Goal: Task Accomplishment & Management: Manage account settings

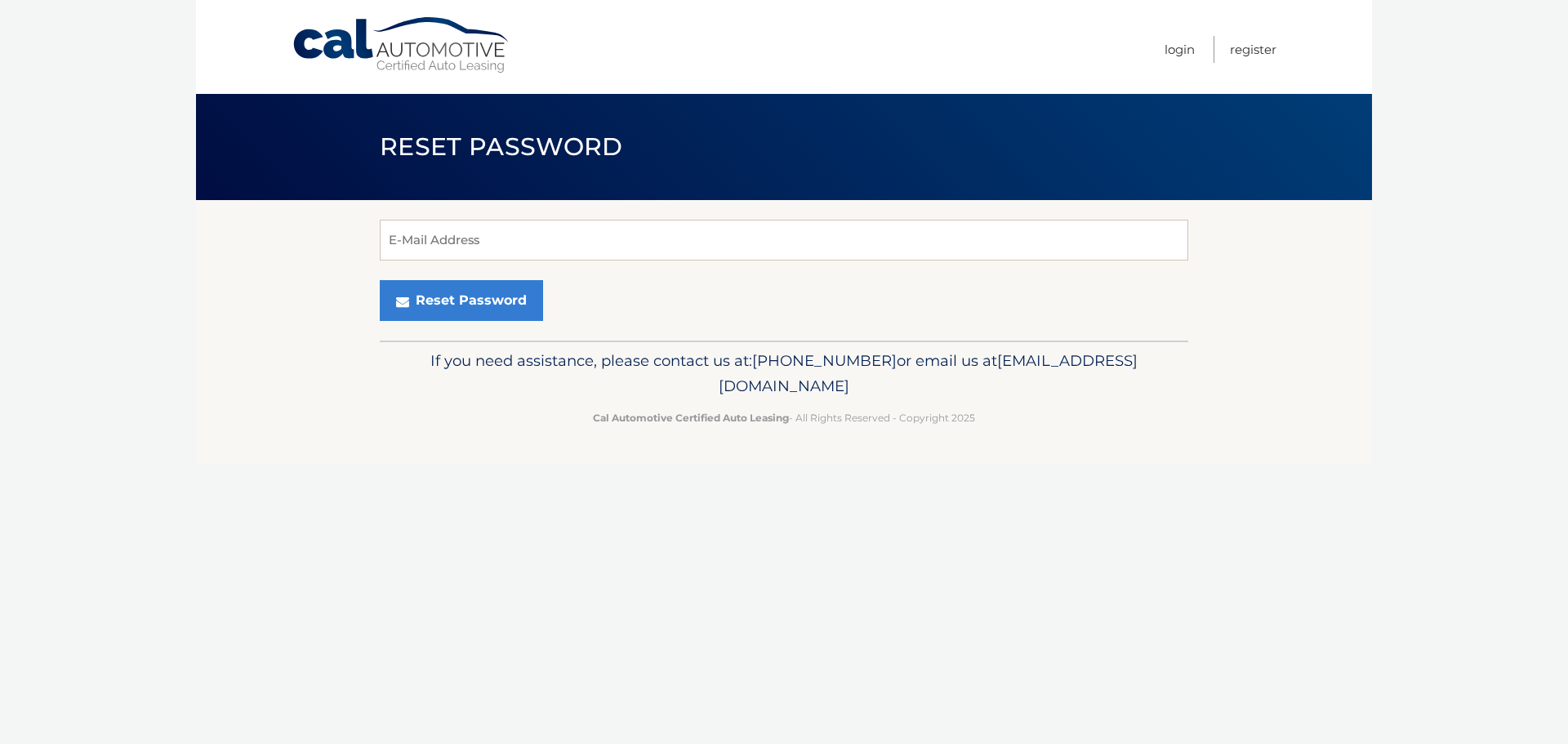
type input "[EMAIL_ADDRESS][DOMAIN_NAME]"
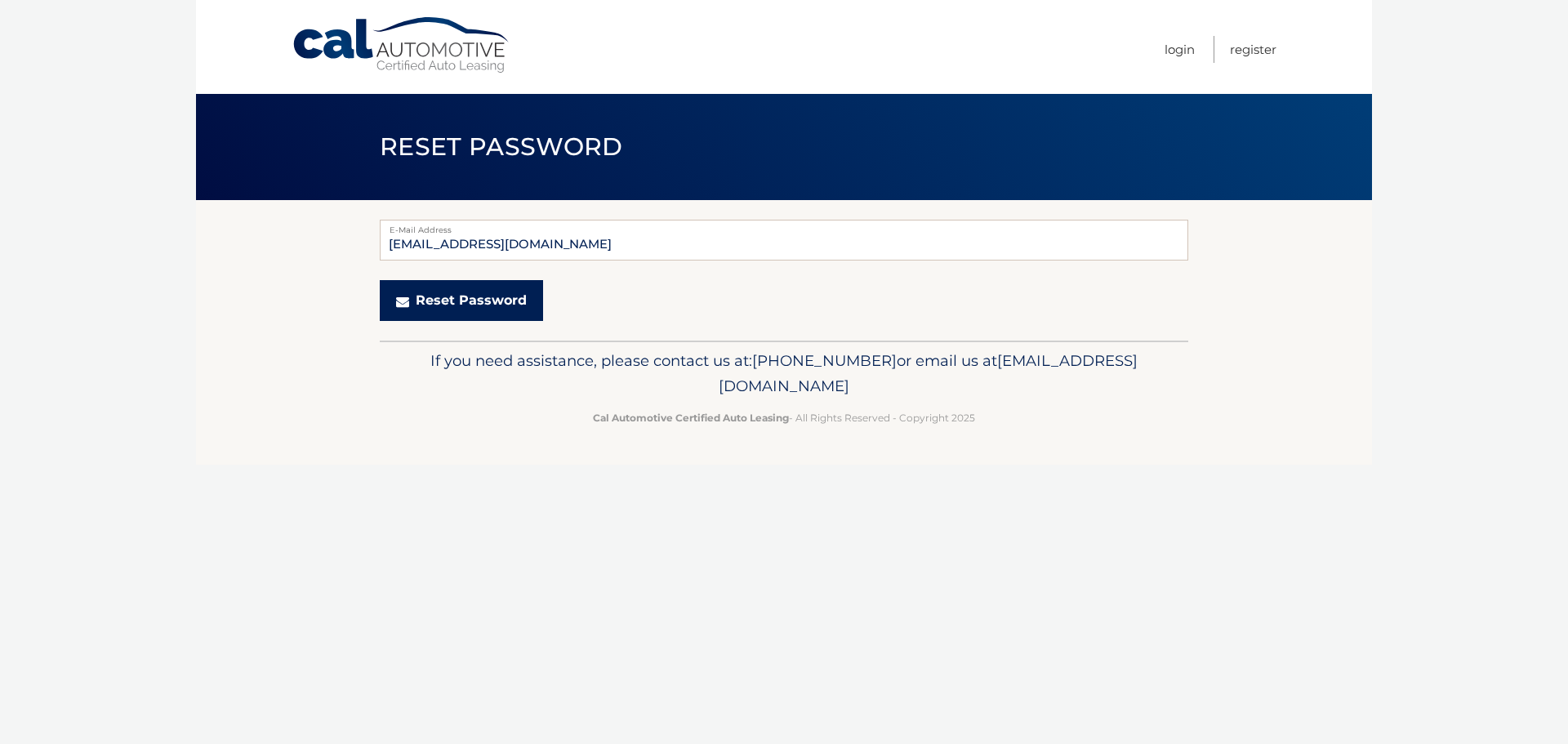
drag, startPoint x: 442, startPoint y: 310, endPoint x: 452, endPoint y: 308, distance: 10.2
click at [443, 310] on button "Reset Password" at bounding box center [461, 301] width 164 height 41
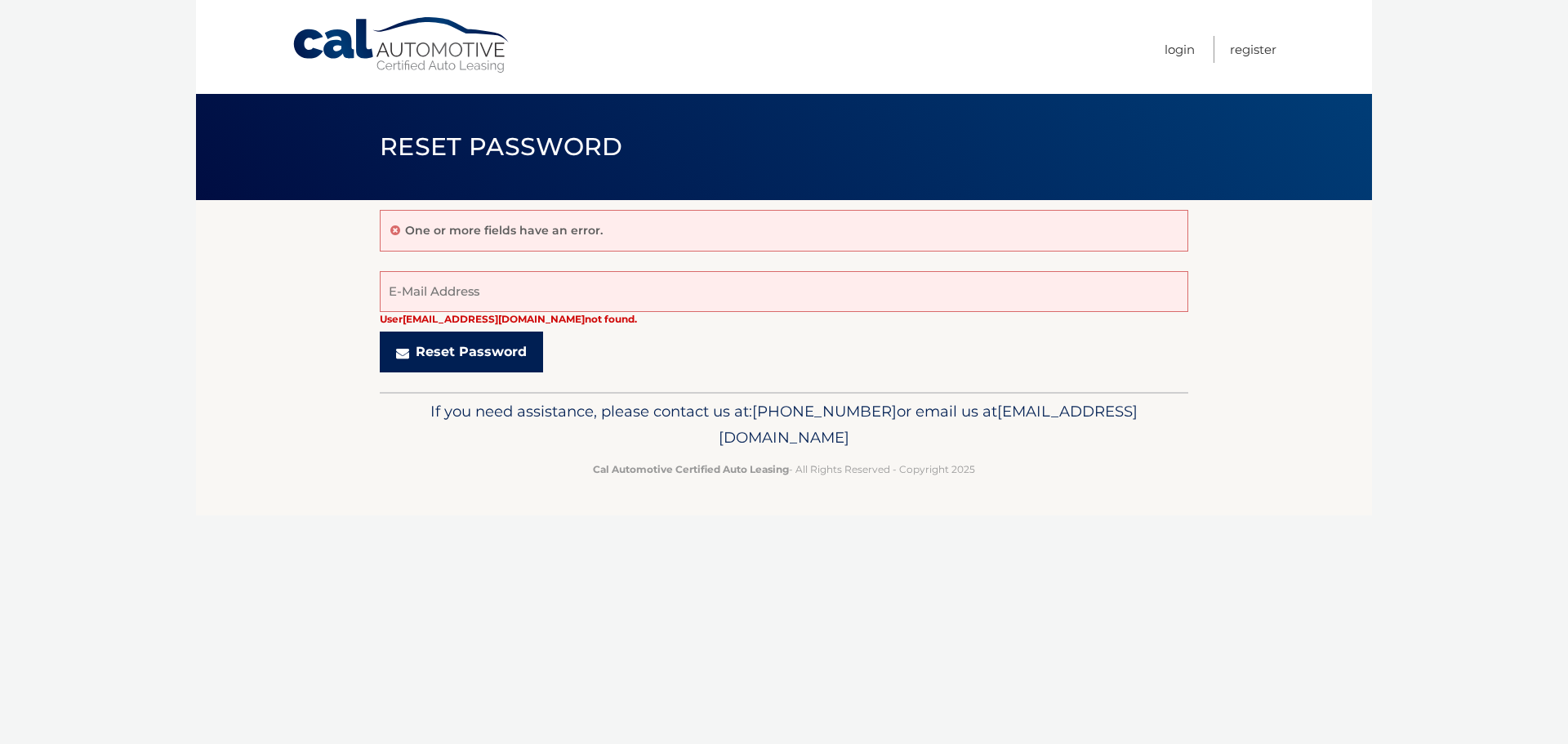
drag, startPoint x: 433, startPoint y: 358, endPoint x: 262, endPoint y: 193, distance: 237.6
click at [275, 198] on main "Reset Password One or more fields have an error. User [EMAIL_ADDRESS][DOMAIN_NA…" at bounding box center [784, 195] width 1176 height 392
click at [426, 35] on link "Cal Automotive" at bounding box center [402, 45] width 221 height 58
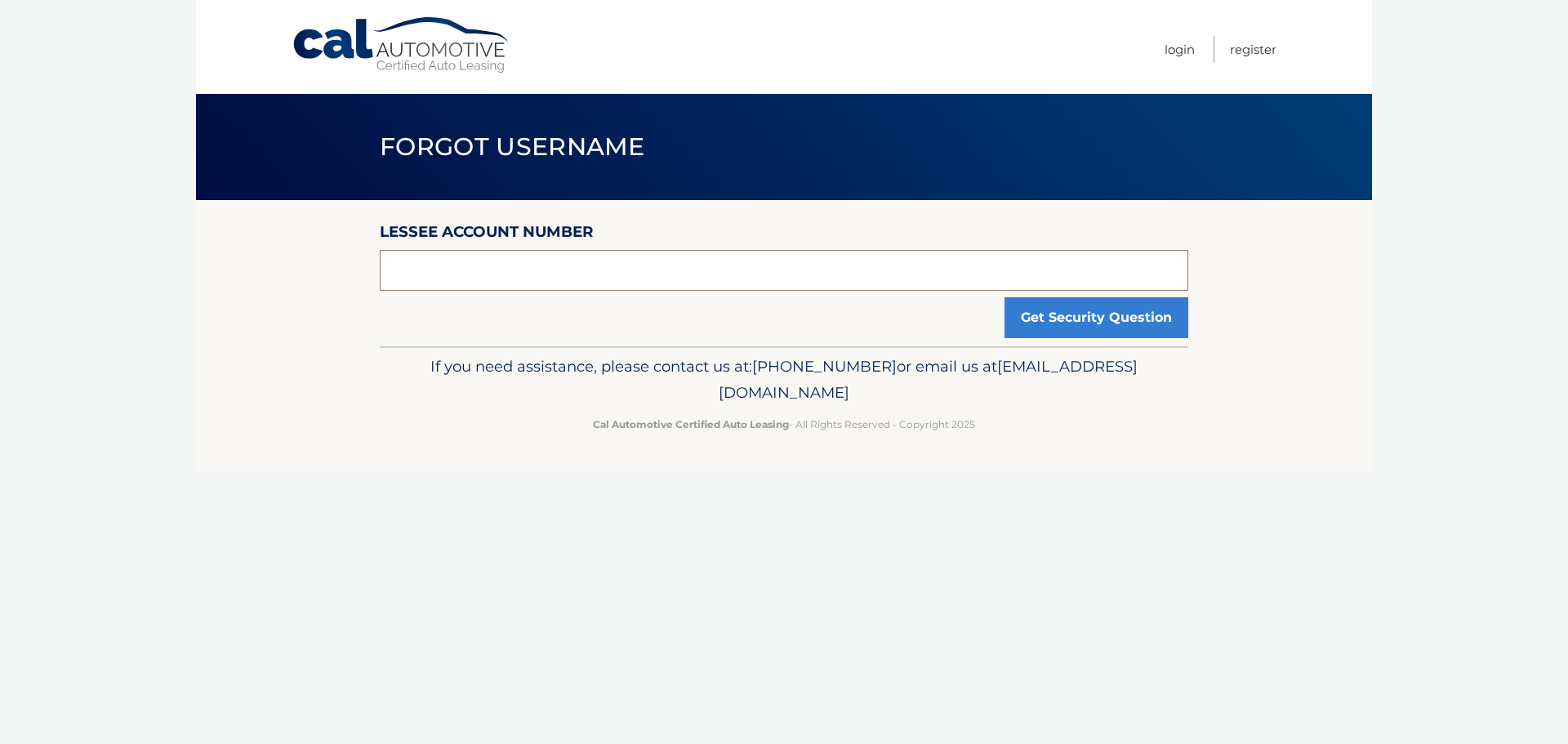
click at [523, 274] on input "text" at bounding box center [784, 270] width 809 height 41
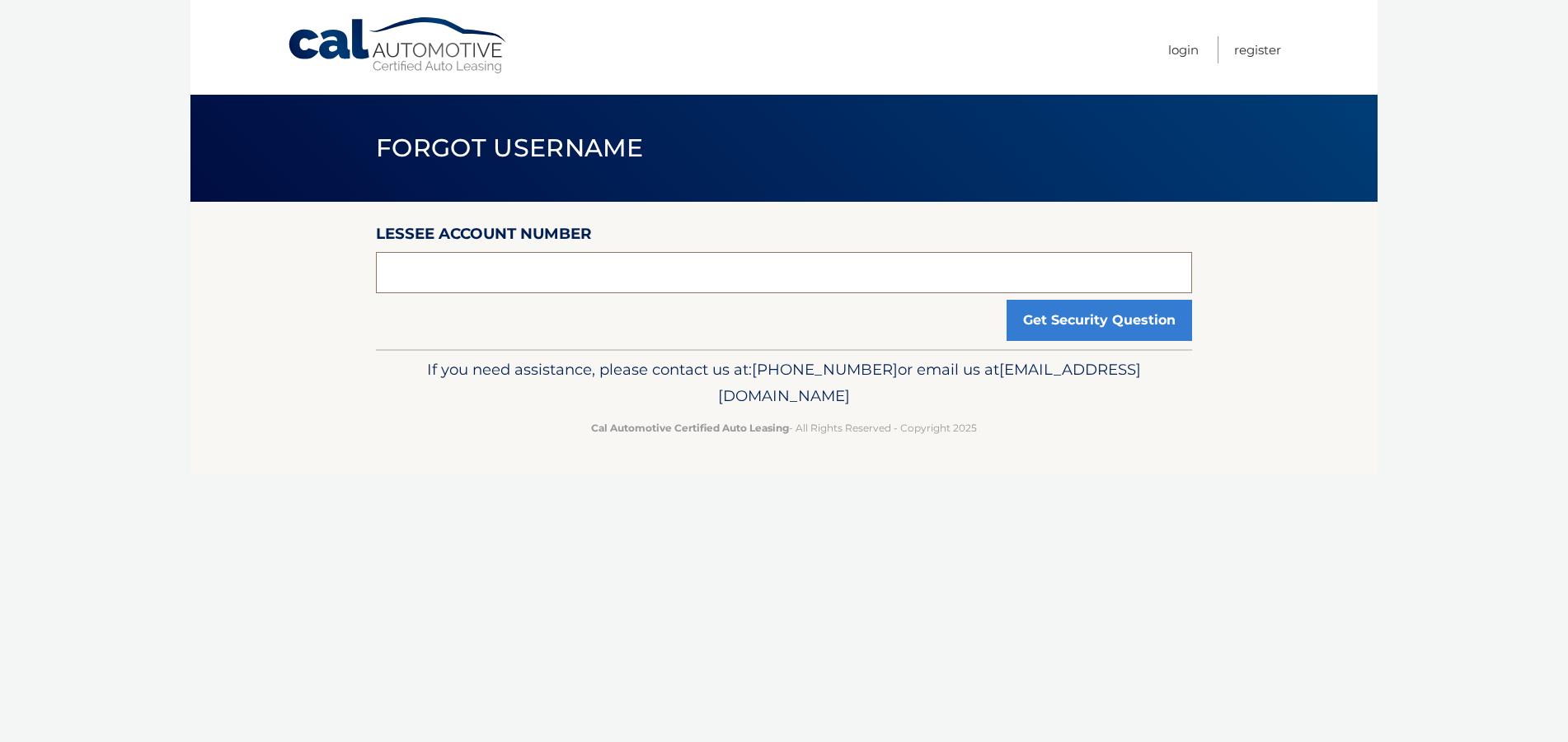
click at [750, 283] on input "text" at bounding box center [783, 272] width 816 height 41
click at [745, 283] on input "text" at bounding box center [783, 272] width 816 height 41
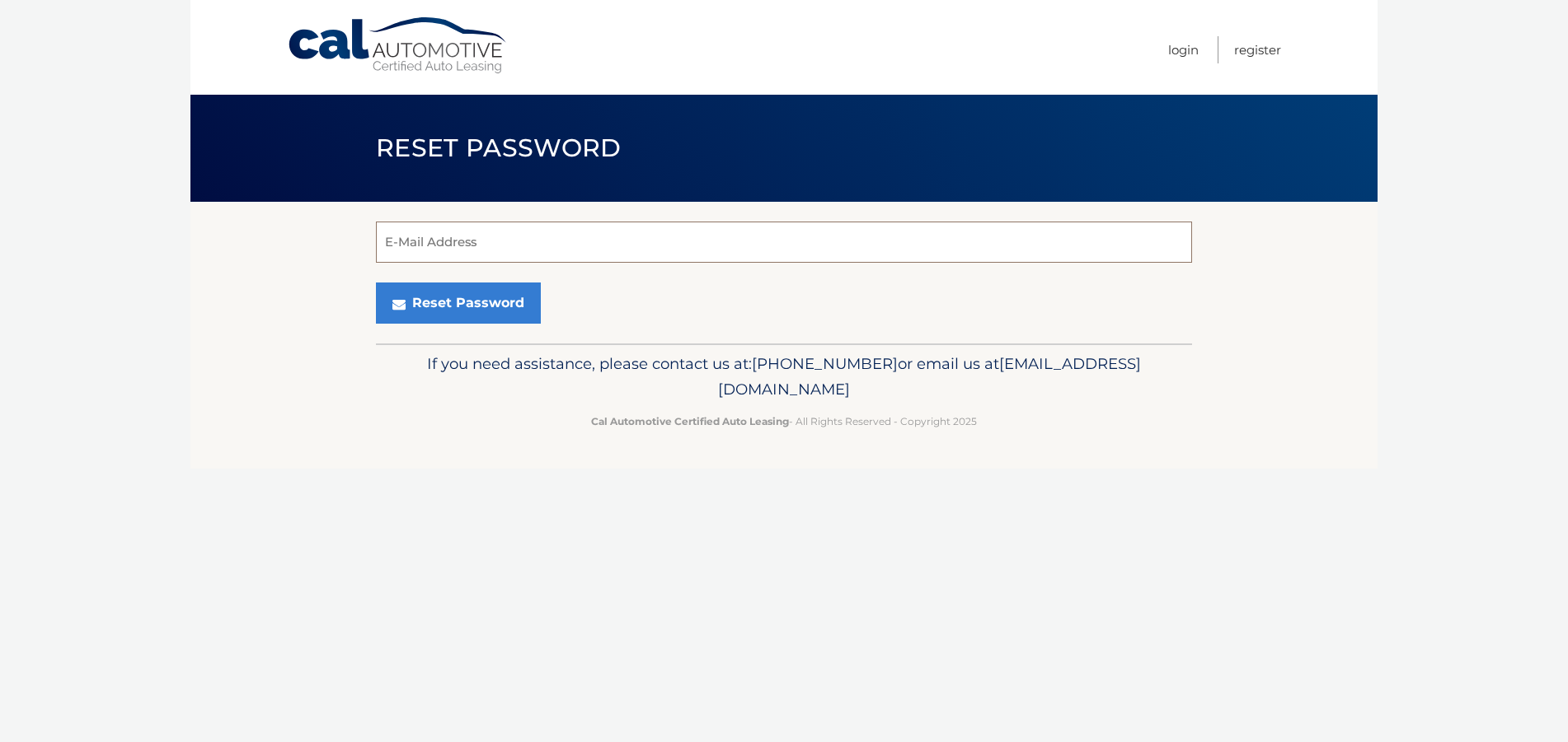
click at [733, 240] on input "E-Mail Address" at bounding box center [783, 242] width 816 height 41
type input "ishalom@thefederalsavingsbank.com"
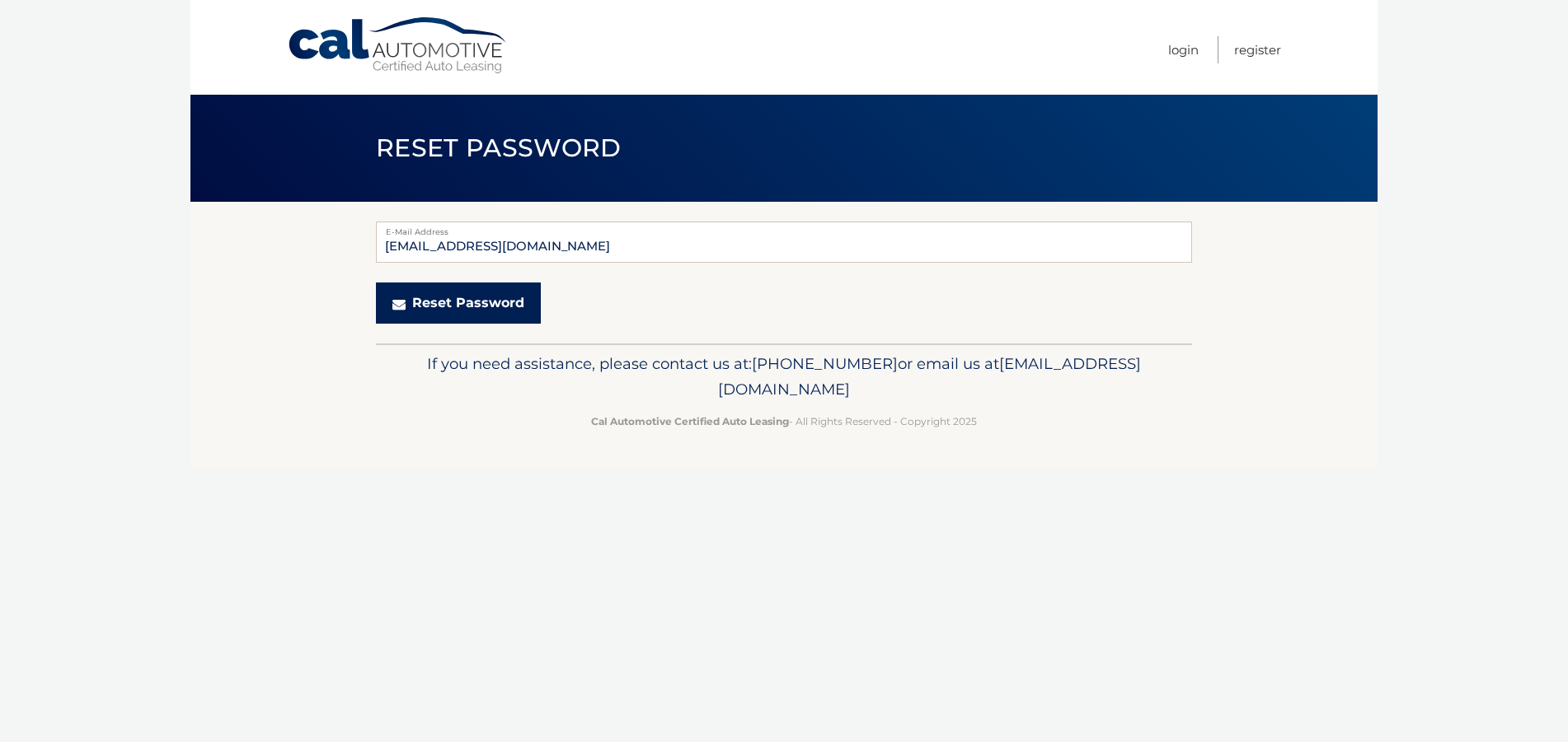
click at [443, 310] on button "Reset Password" at bounding box center [458, 304] width 165 height 41
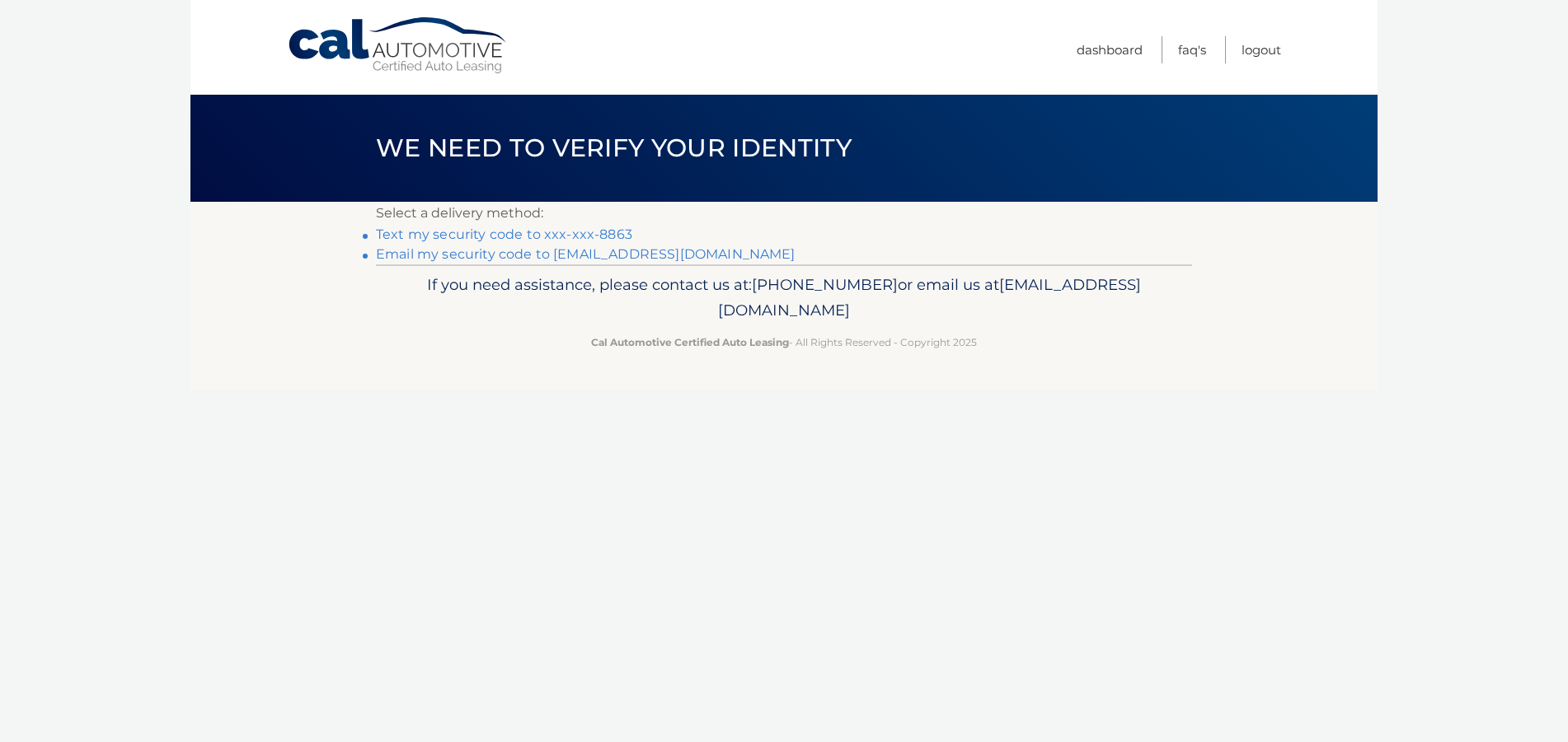
click at [550, 235] on link "Text my security code to xxx-xxx-8863" at bounding box center [504, 234] width 257 height 16
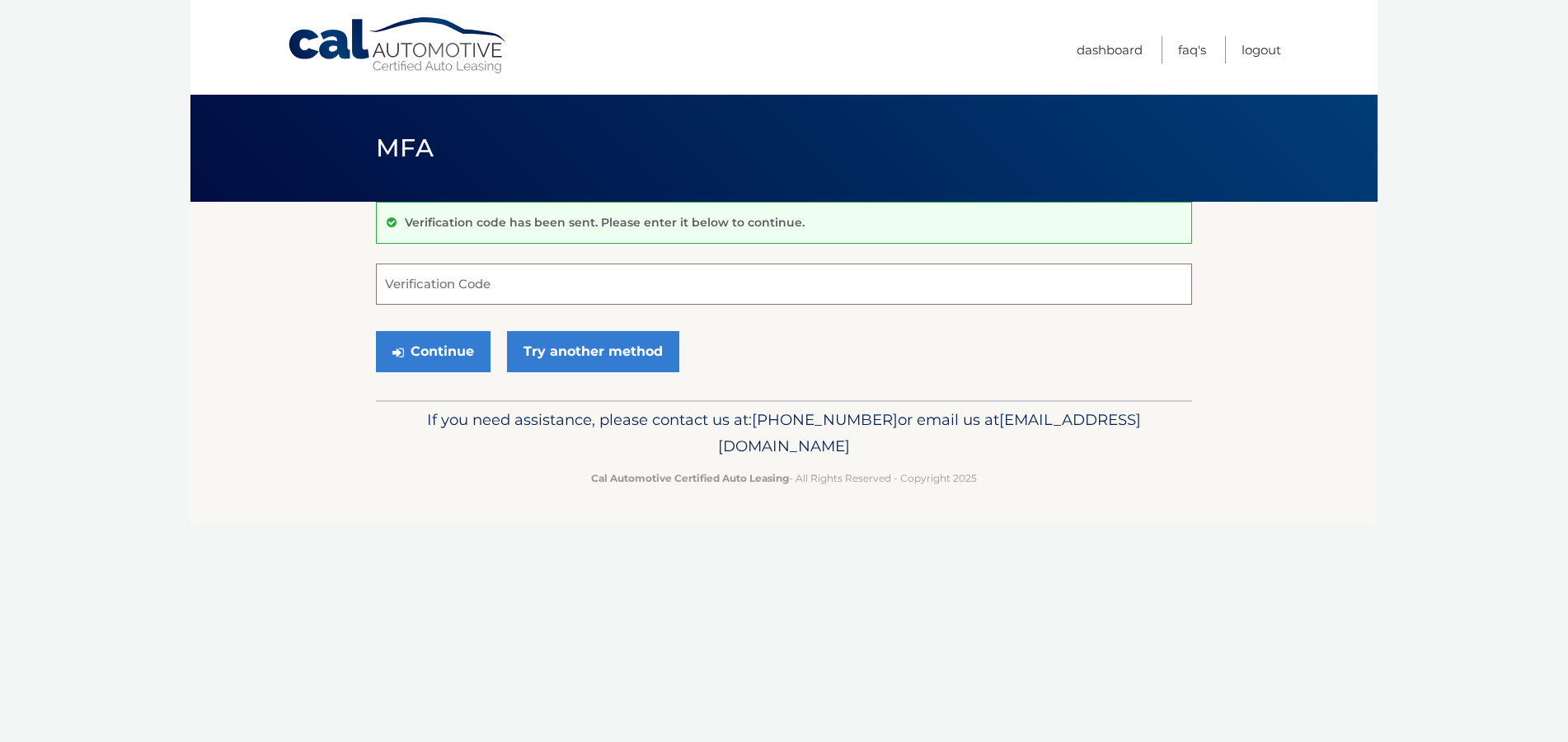
click at [597, 288] on input "Verification Code" at bounding box center [783, 285] width 816 height 41
type input "6"
type input "969364"
click at [426, 356] on button "Continue" at bounding box center [432, 352] width 114 height 41
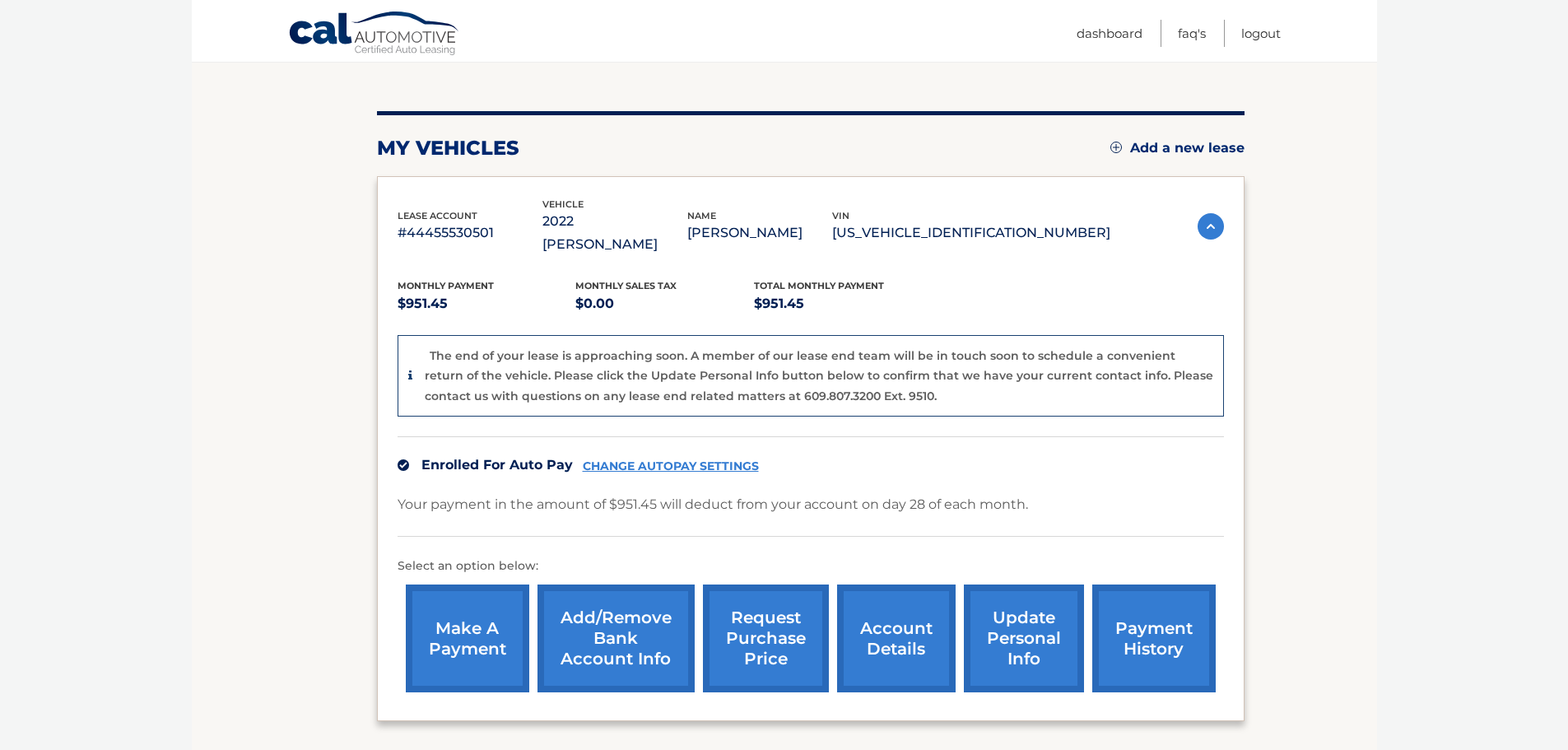
scroll to position [287, 0]
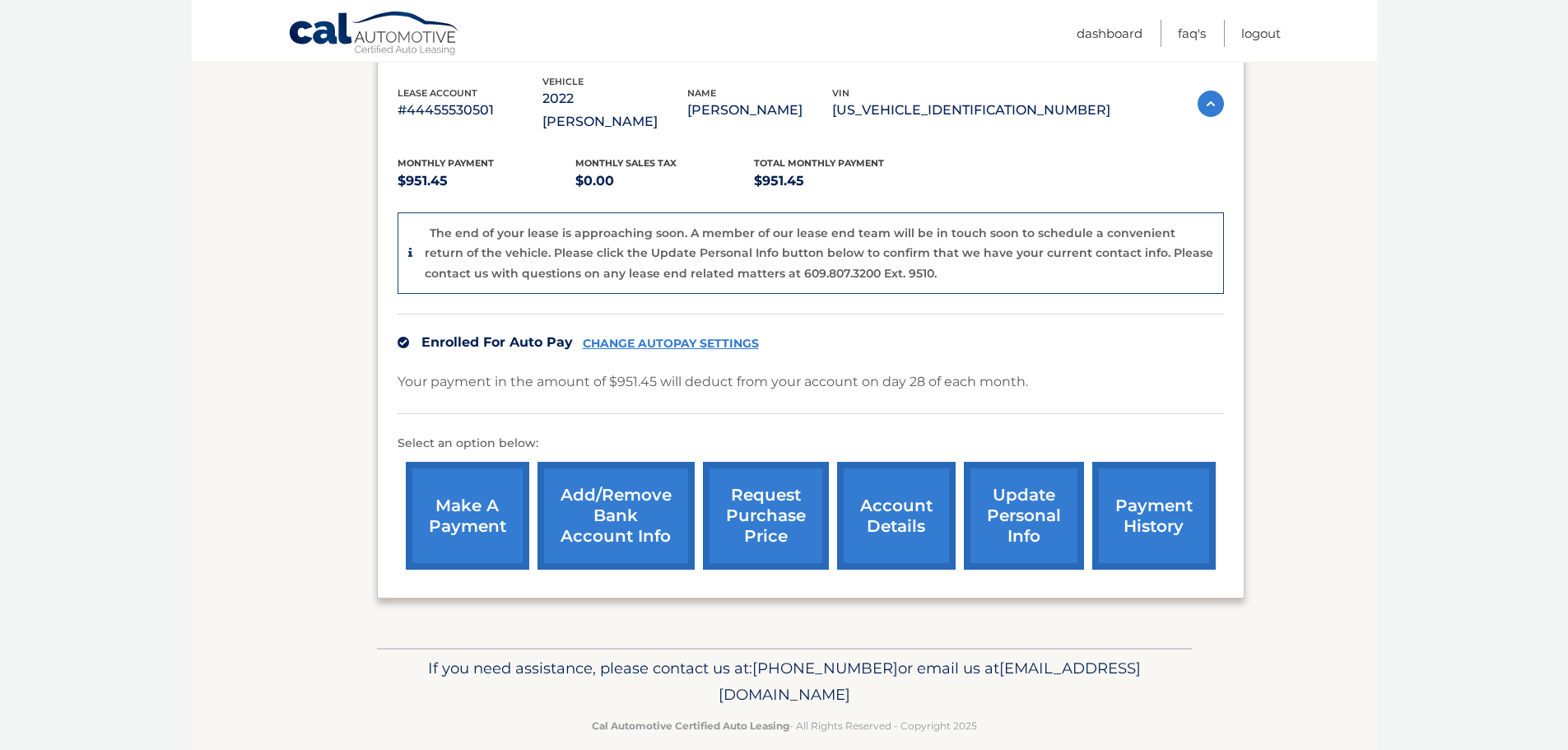
click at [1030, 486] on link "update personal info" at bounding box center [1024, 515] width 121 height 107
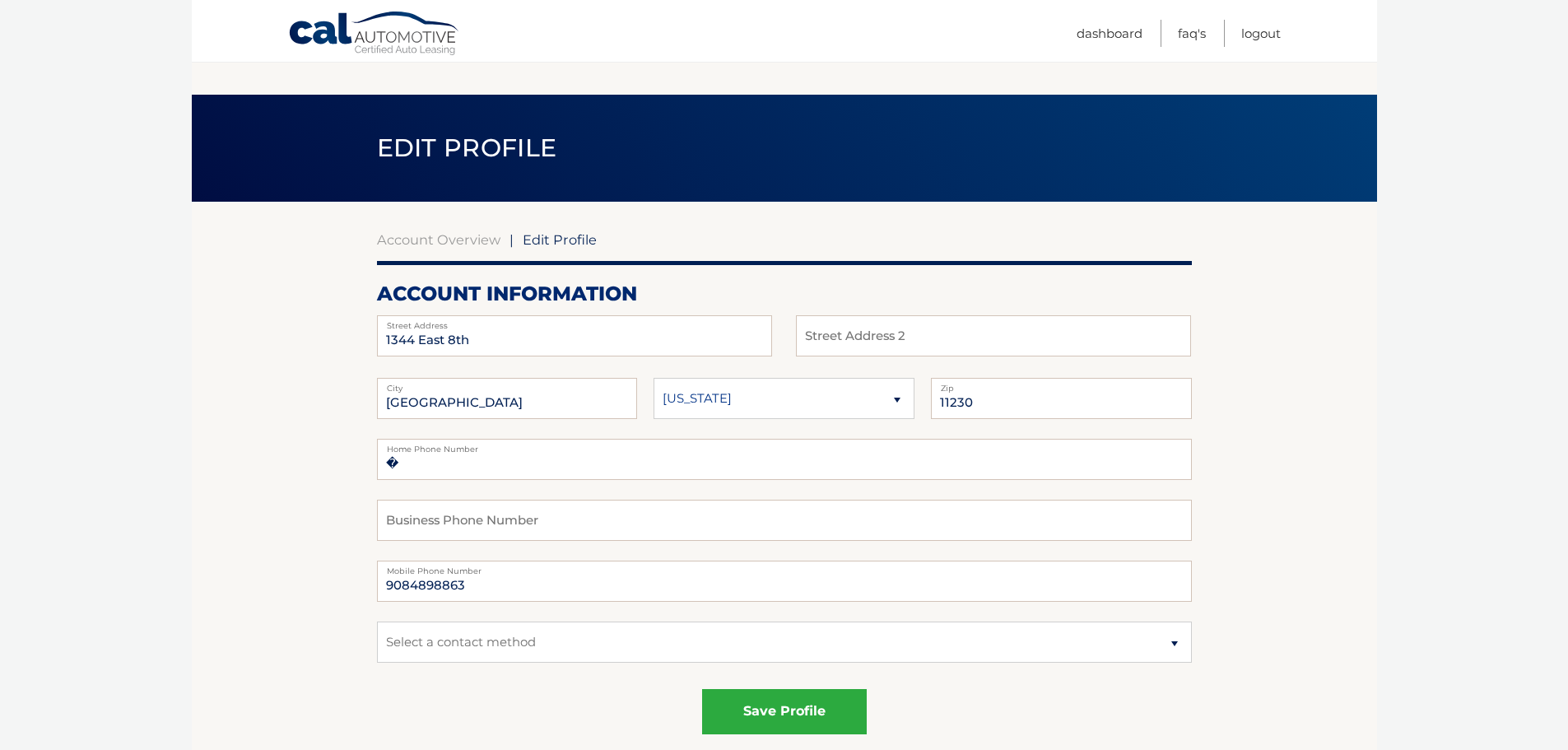
scroll to position [329, 0]
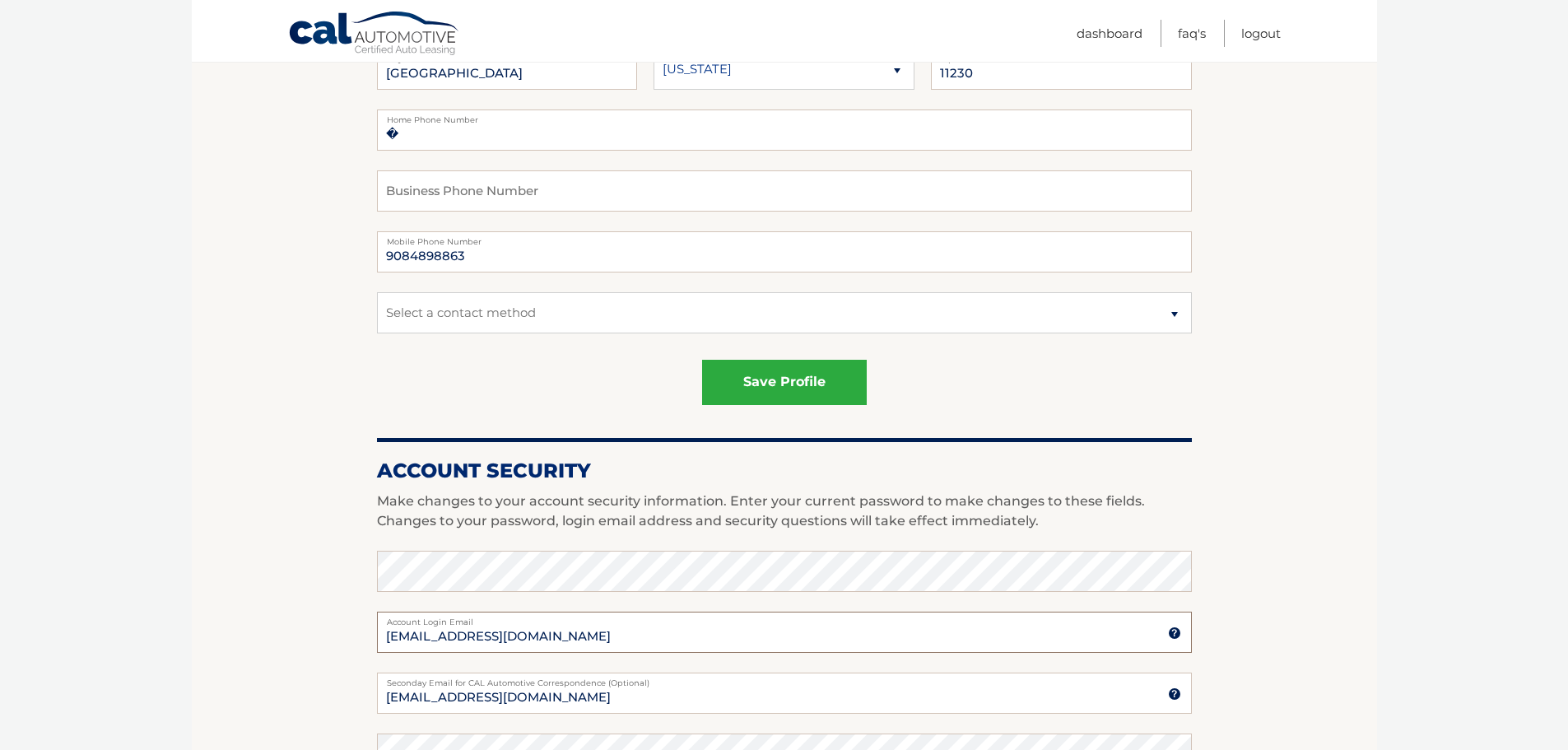
click at [657, 642] on input "[EMAIL_ADDRESS][DOMAIN_NAME]" at bounding box center [784, 632] width 815 height 41
drag, startPoint x: 529, startPoint y: 636, endPoint x: 3, endPoint y: 566, distance: 530.6
click at [3, 420] on html "Cal Automotive Menu Dashboard FAQ's Logout |" at bounding box center [784, 46] width 1568 height 750
type input "[EMAIL_ADDRESS][DOMAIN_NAME]"
drag, startPoint x: 710, startPoint y: 702, endPoint x: 231, endPoint y: 648, distance: 482.0
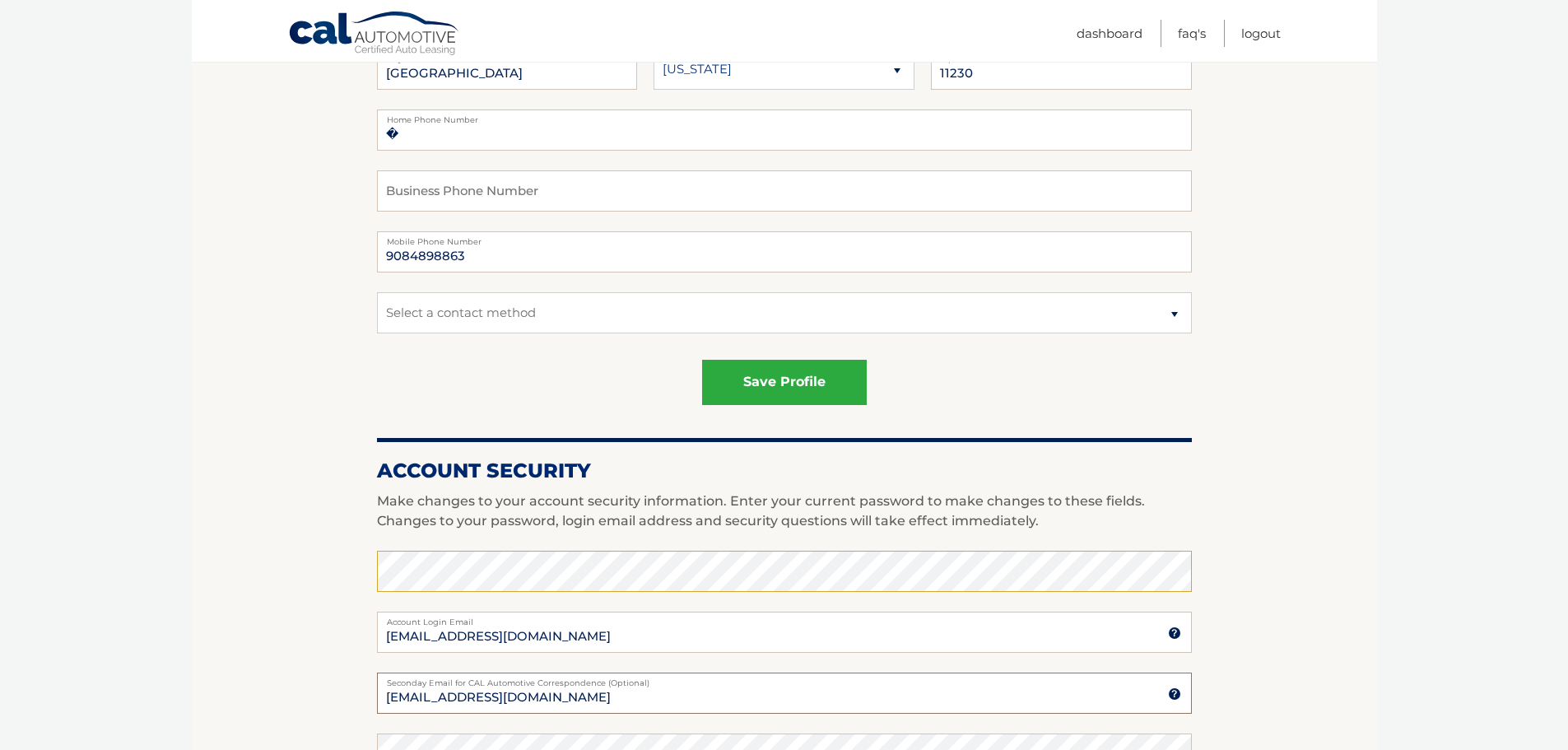
click at [229, 647] on section "Account Overview | Edit Profile account information [STREET_ADDRESS] Address St…" at bounding box center [785, 508] width 1185 height 1270
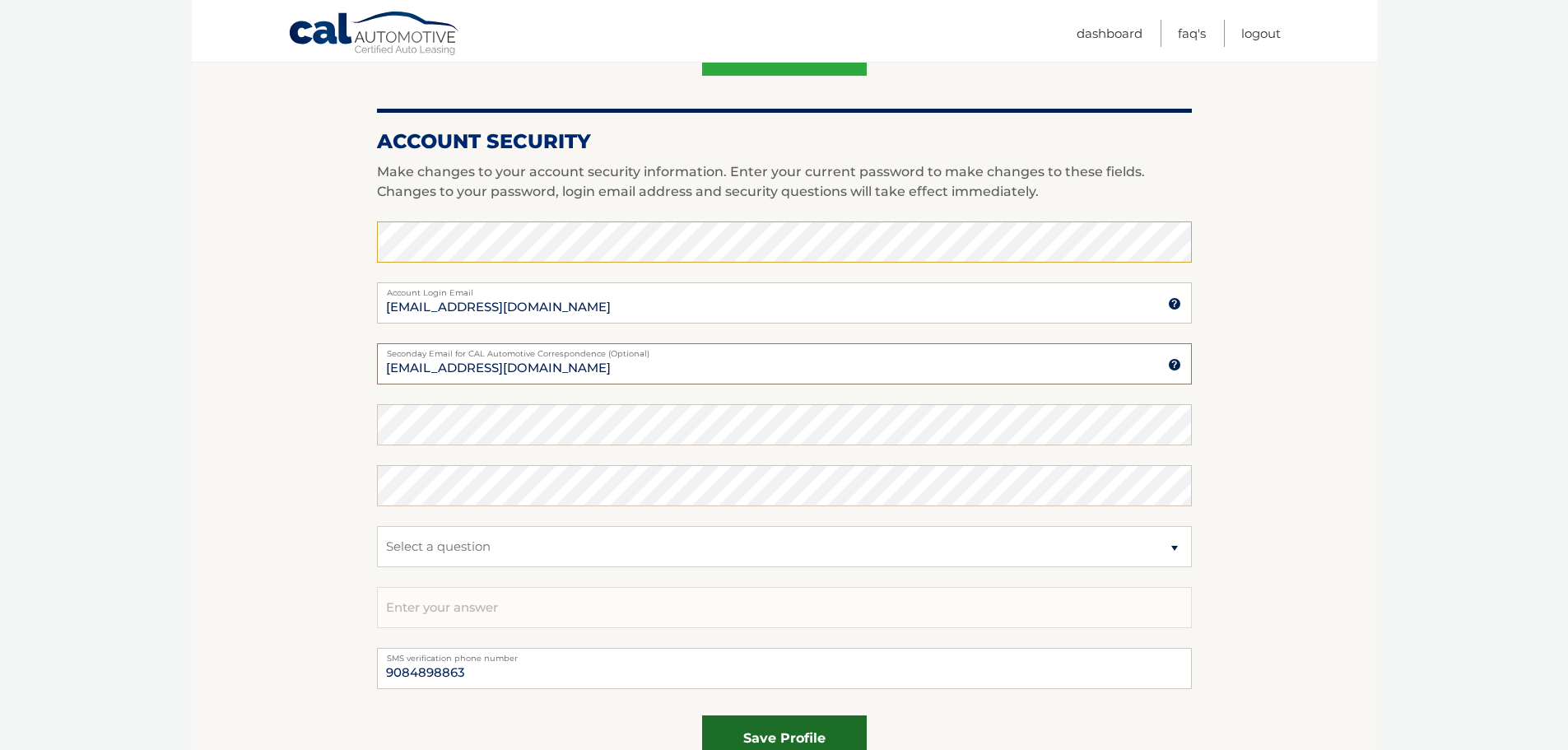
type input "[EMAIL_ADDRESS][DOMAIN_NAME]"
click at [773, 725] on button "save profile" at bounding box center [784, 738] width 165 height 45
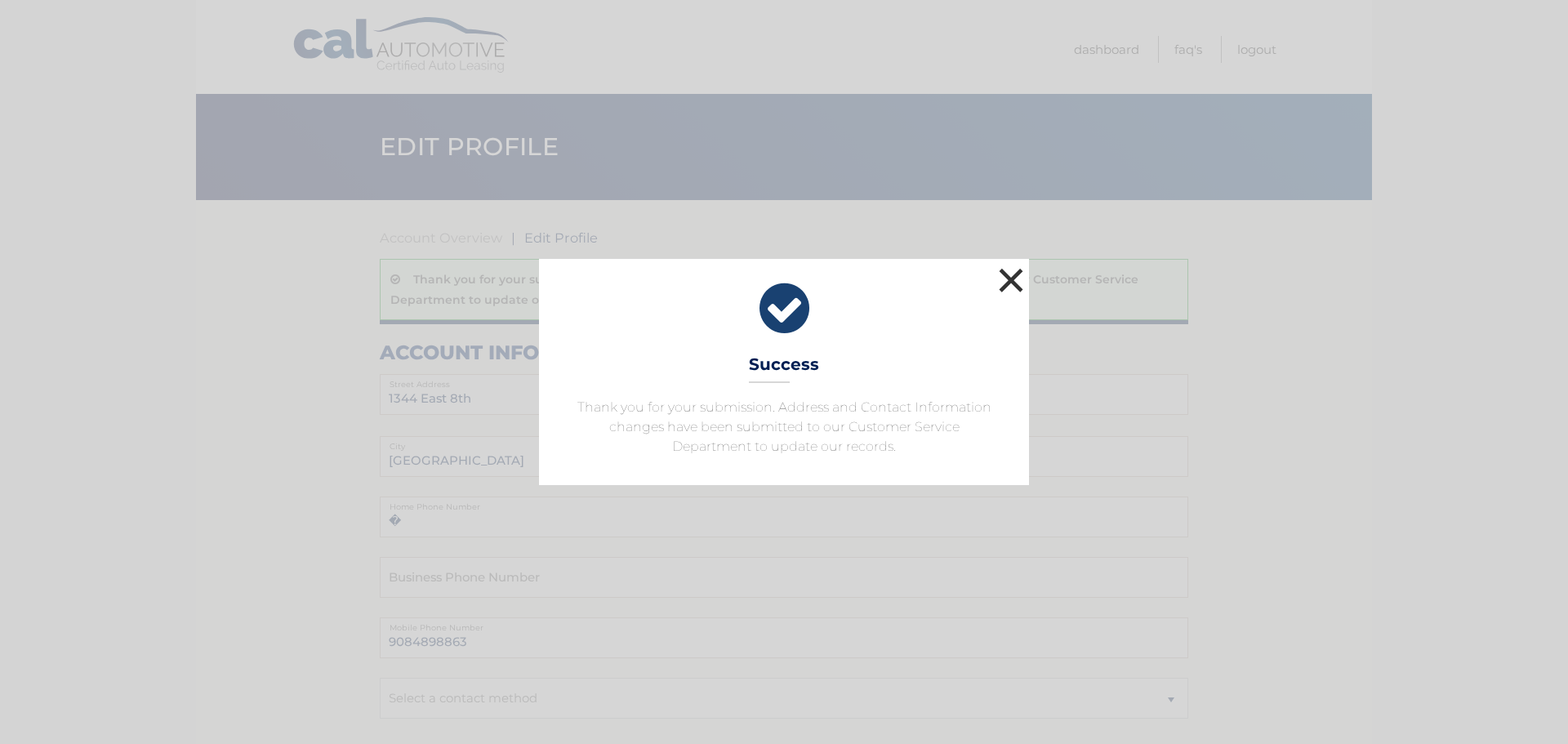
click at [1012, 281] on button "×" at bounding box center [1011, 279] width 33 height 33
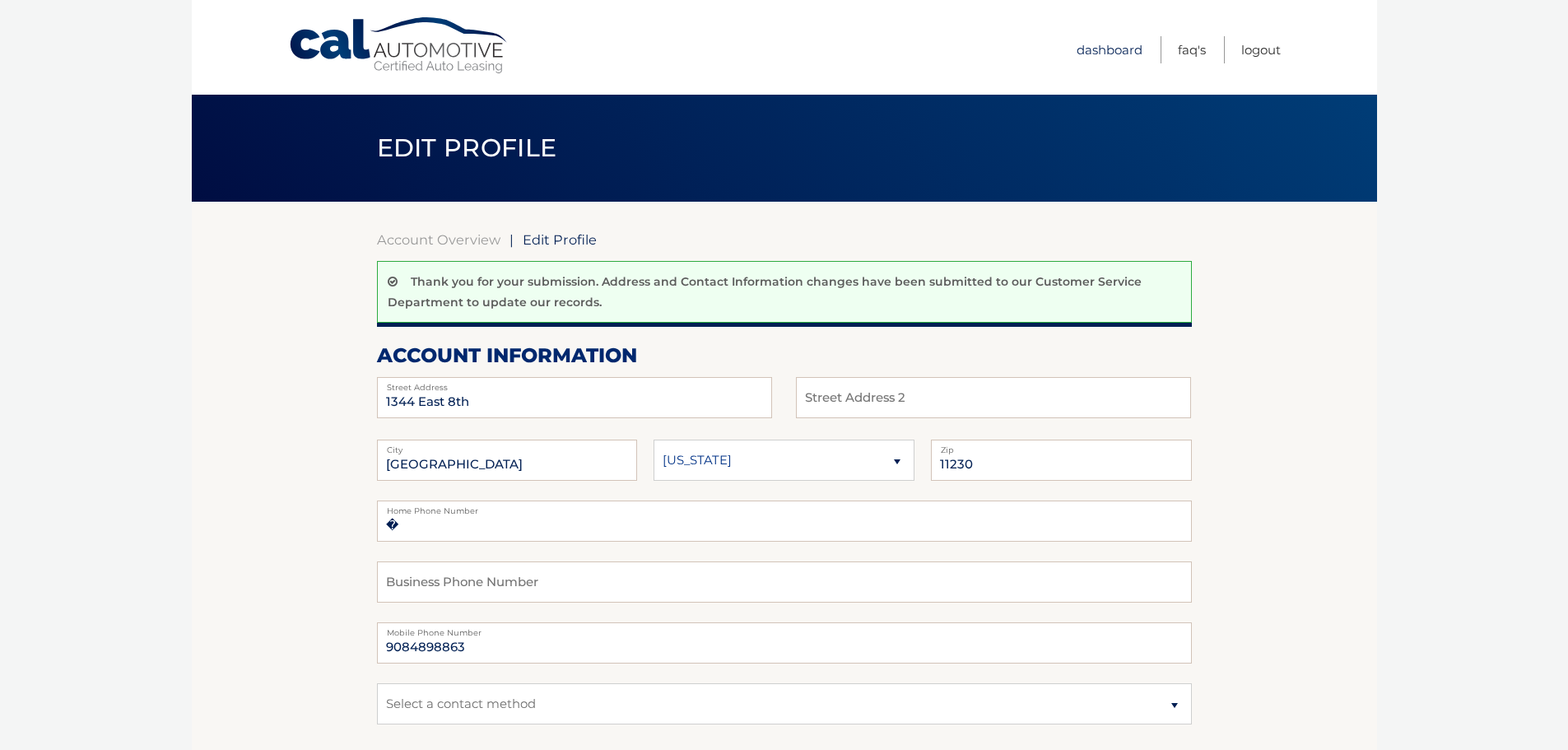
click at [1102, 53] on link "Dashboard" at bounding box center [1110, 49] width 66 height 27
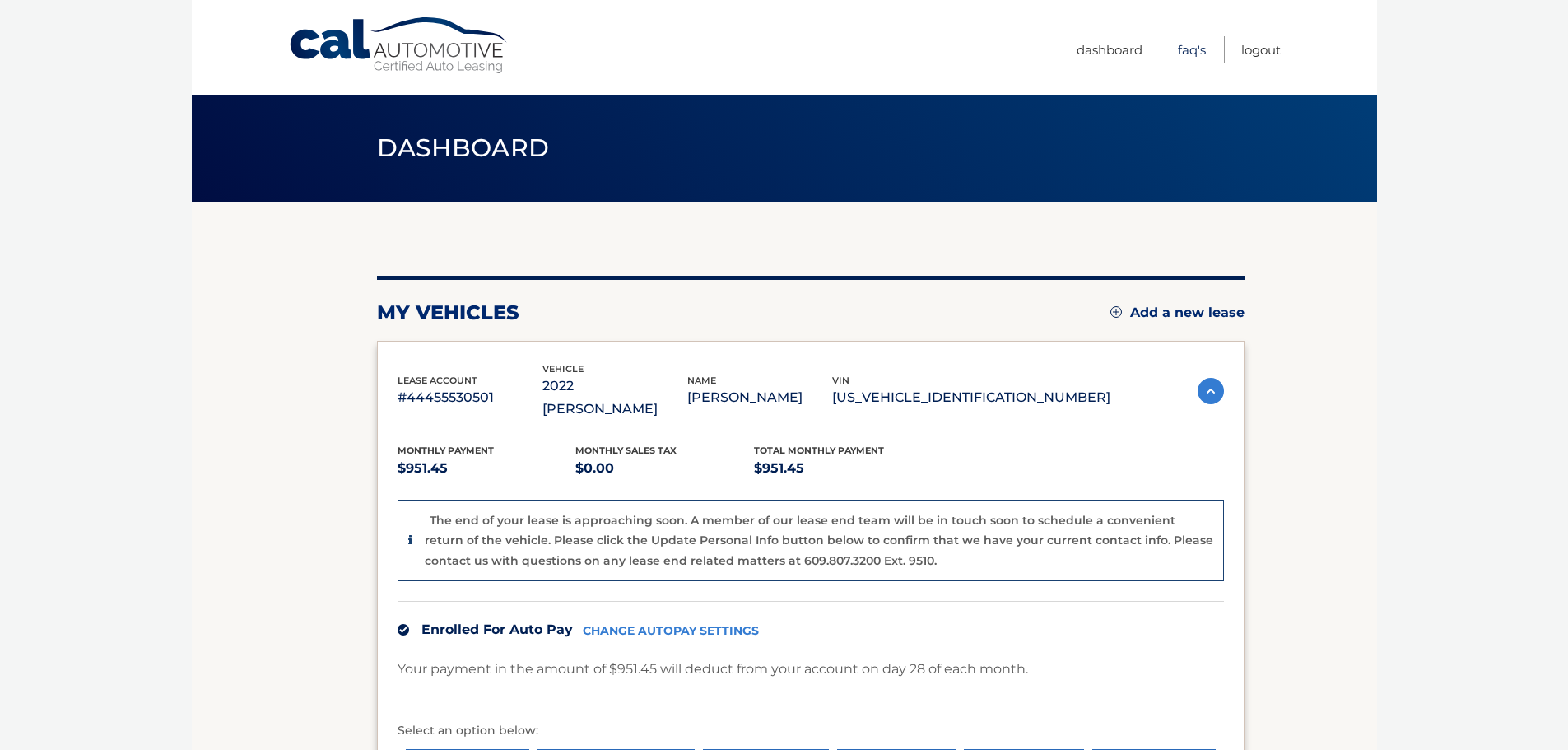
click at [1190, 46] on link "FAQ's" at bounding box center [1192, 49] width 28 height 27
